Goal: Task Accomplishment & Management: Use online tool/utility

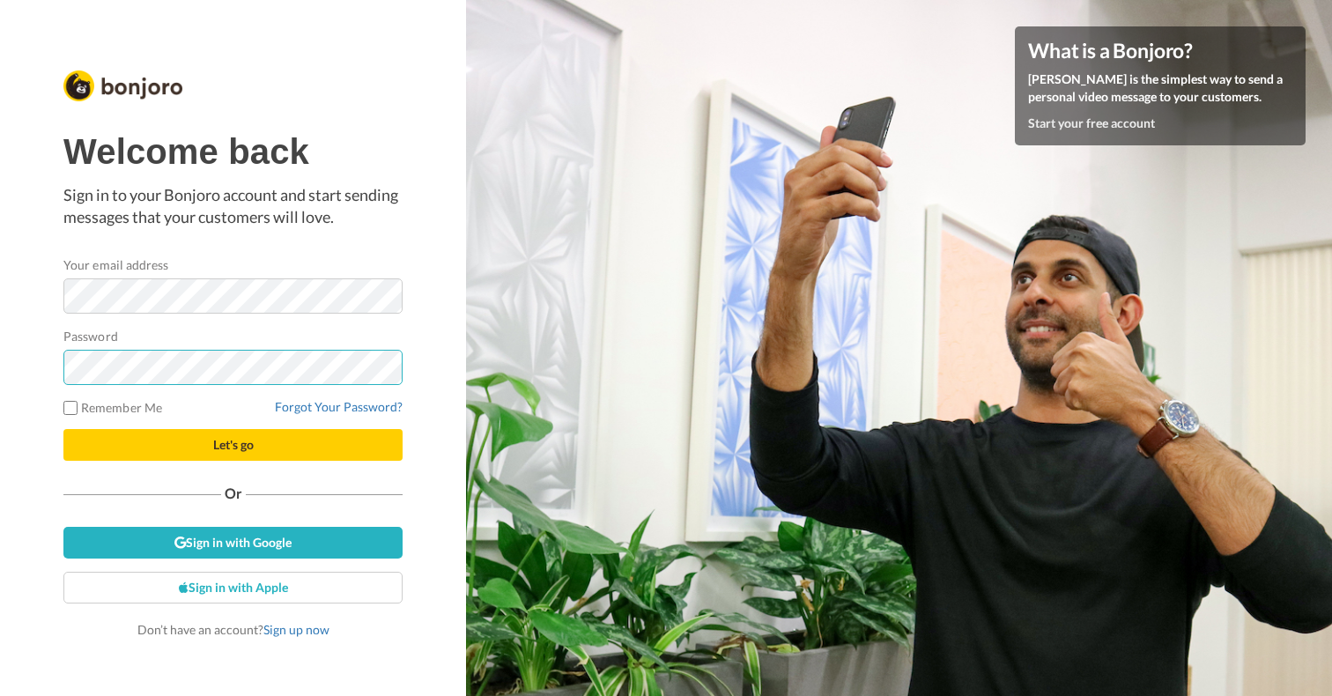
click at [63, 429] on button "Let's go" at bounding box center [232, 445] width 339 height 32
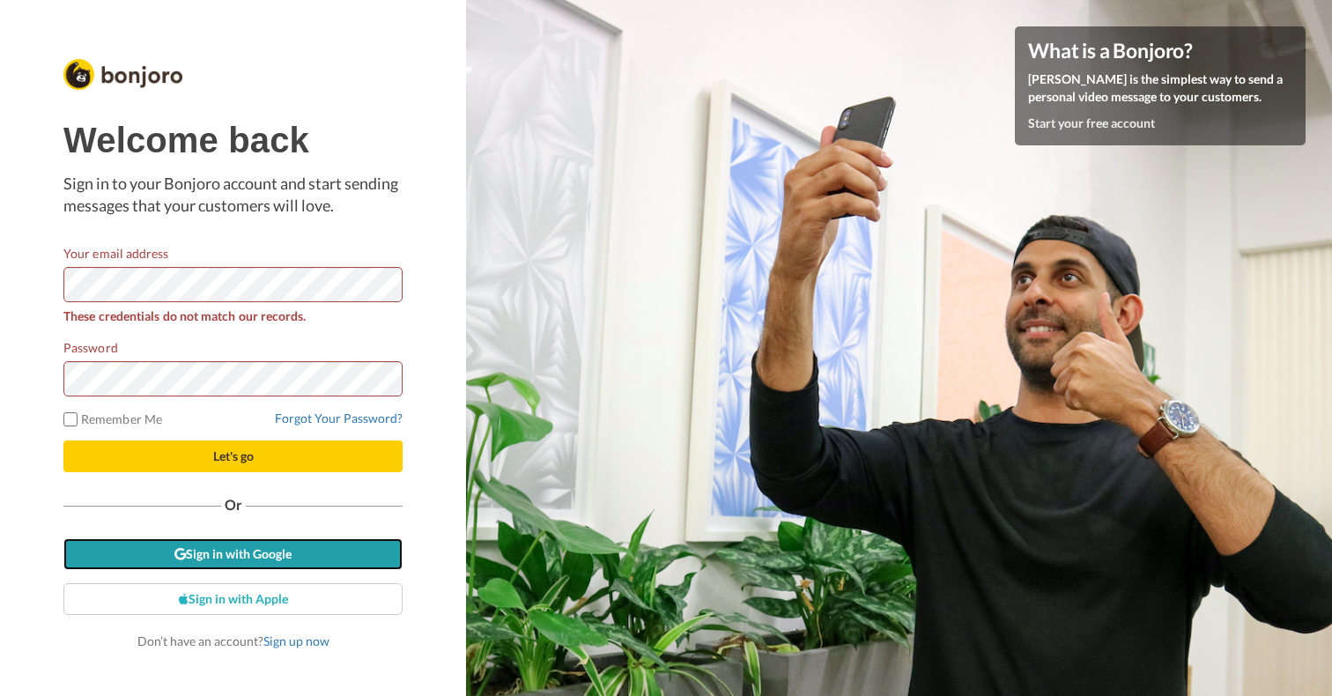
click at [234, 553] on link "Sign in with Google" at bounding box center [232, 554] width 339 height 32
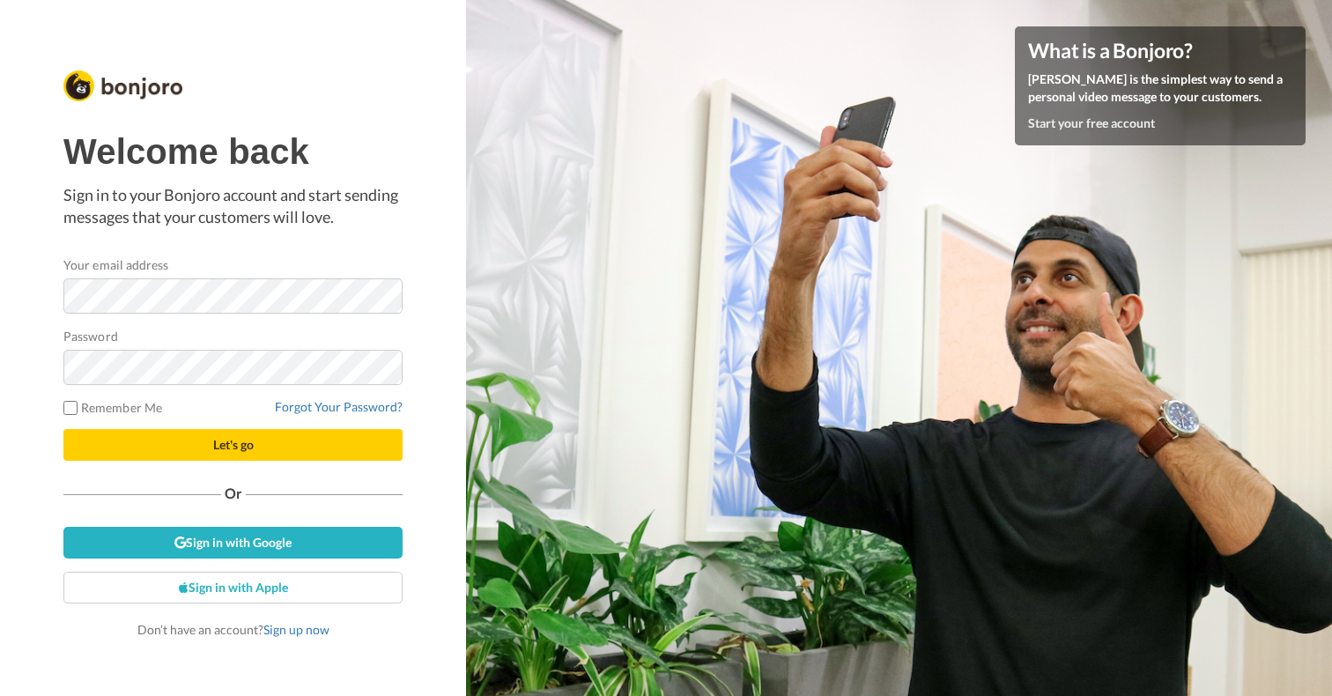
click at [348, 491] on div "Or" at bounding box center [232, 493] width 339 height 13
